Goal: Check status: Check status

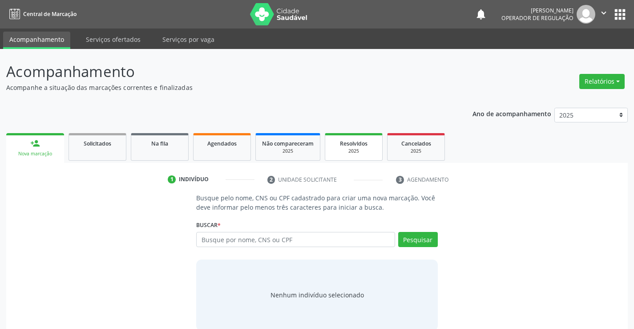
click at [355, 144] on span "Resolvidos" at bounding box center [354, 144] width 28 height 8
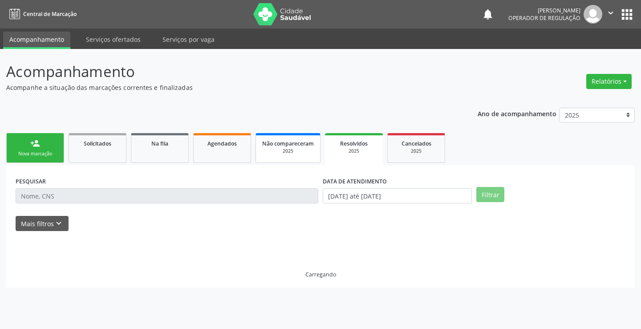
click at [292, 158] on link "Não compareceram 2025" at bounding box center [287, 148] width 65 height 30
click at [218, 147] on span "Agendados" at bounding box center [221, 144] width 29 height 8
select select "9"
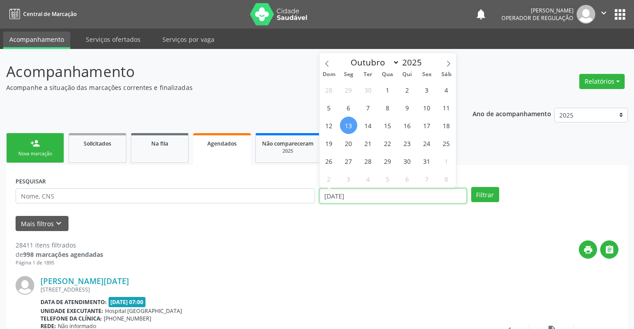
click at [397, 199] on input "[DATE]" at bounding box center [393, 195] width 147 height 15
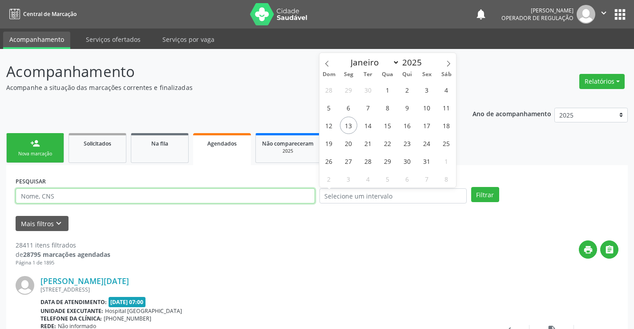
click at [164, 196] on input "text" at bounding box center [166, 195] width 300 height 15
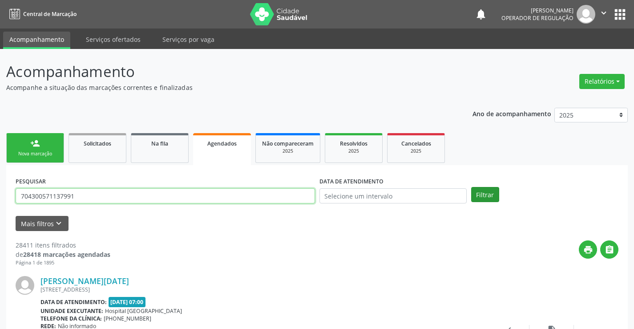
type input "704300571137991"
click at [494, 199] on button "Filtrar" at bounding box center [485, 194] width 28 height 15
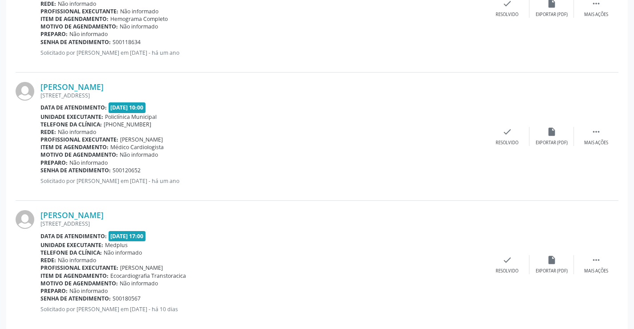
scroll to position [594, 0]
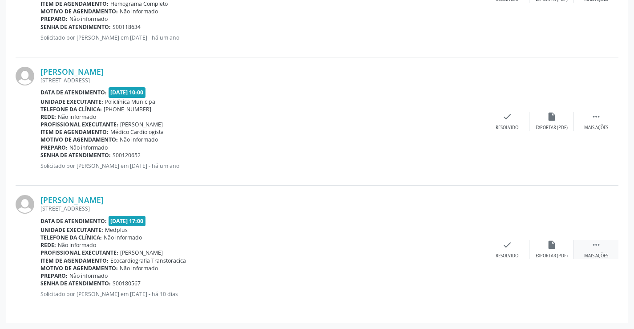
click at [591, 245] on div " Mais ações" at bounding box center [596, 249] width 45 height 19
click at [429, 250] on div "print Imprimir" at bounding box center [418, 249] width 45 height 19
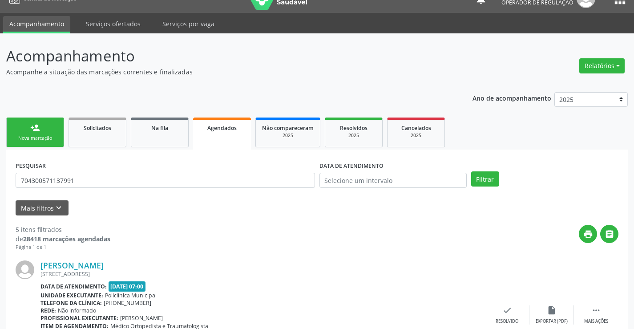
scroll to position [0, 0]
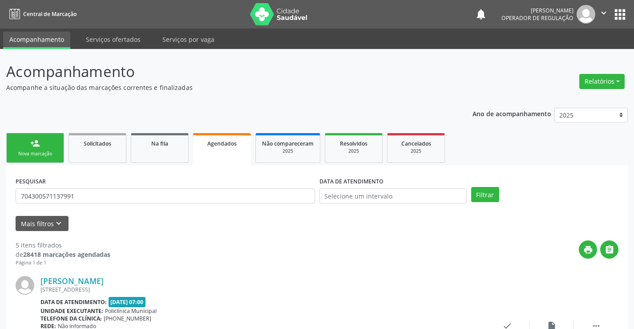
click at [605, 8] on icon "" at bounding box center [604, 13] width 10 height 10
click at [608, 11] on icon "" at bounding box center [604, 13] width 10 height 10
click at [601, 10] on icon "" at bounding box center [604, 13] width 10 height 10
click at [572, 55] on link "Sair" at bounding box center [581, 54] width 61 height 12
